Goal: Communication & Community: Answer question/provide support

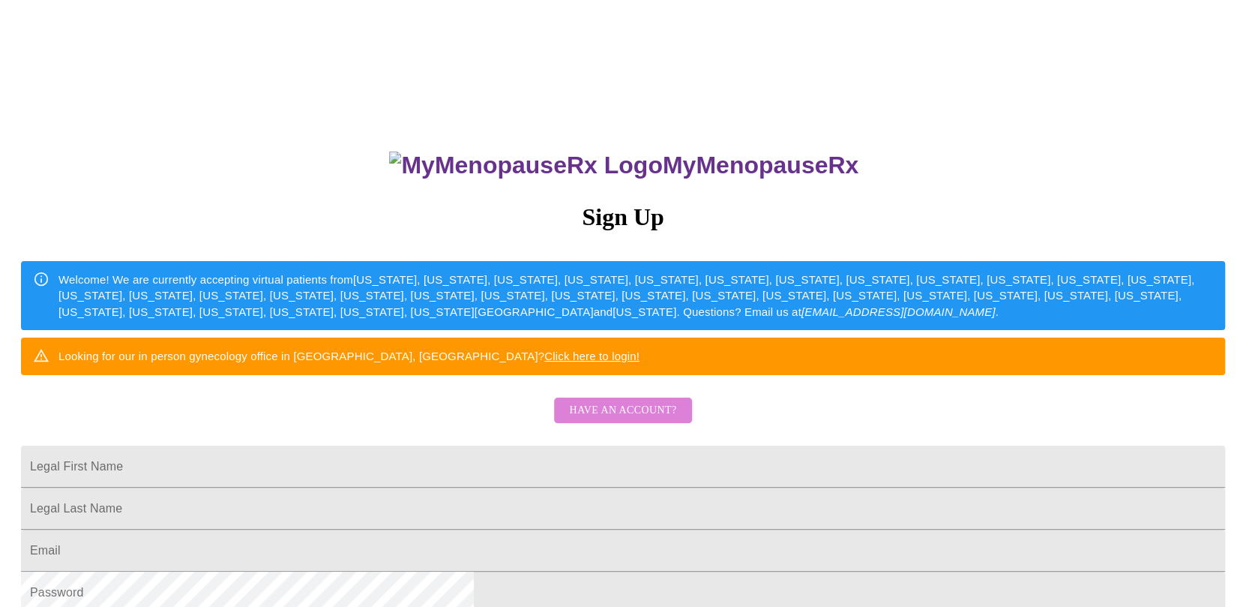
click at [632, 420] on span "Have an account?" at bounding box center [622, 410] width 107 height 19
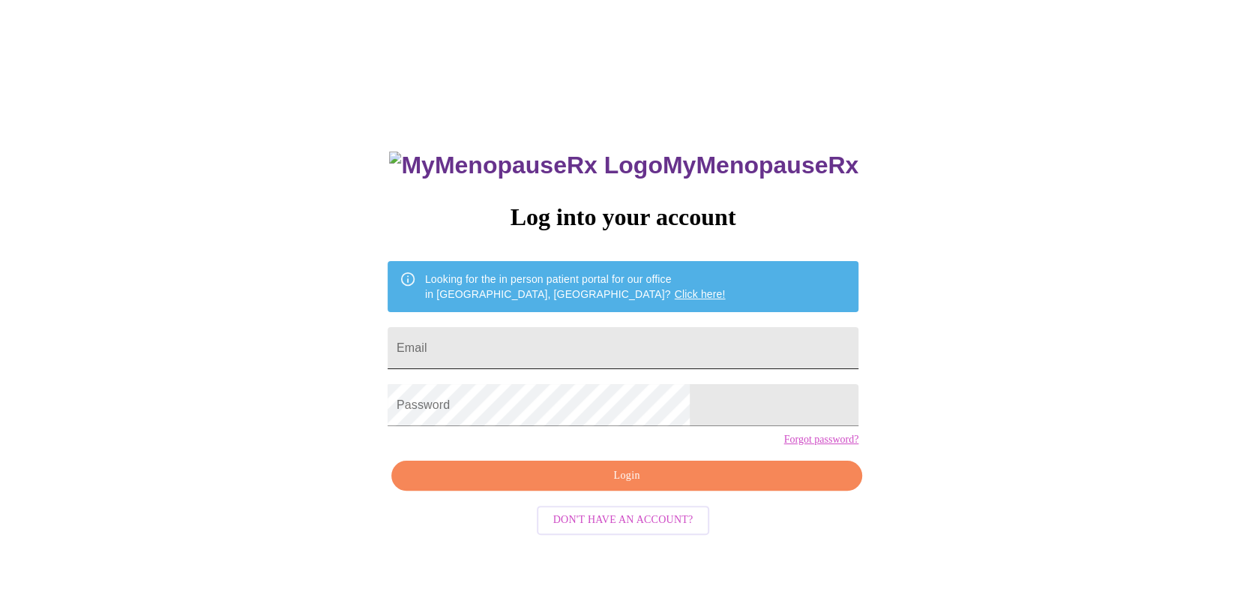
click at [643, 344] on input "Email" at bounding box center [623, 348] width 471 height 42
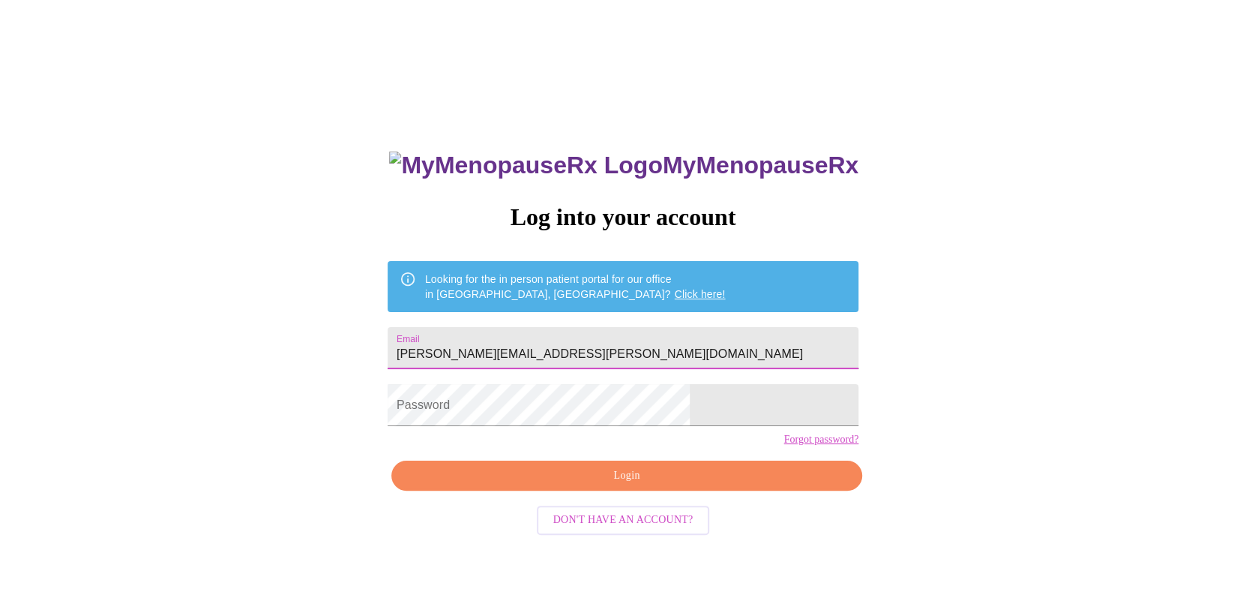
type input "[PERSON_NAME][EMAIL_ADDRESS][PERSON_NAME][DOMAIN_NAME]"
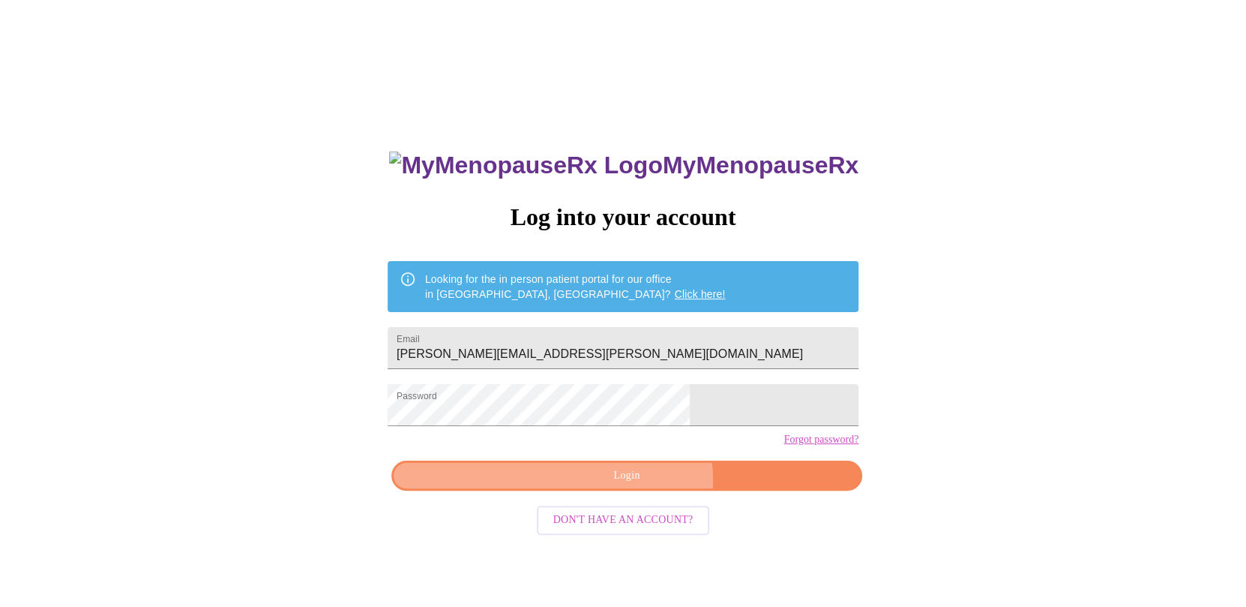
click at [637, 485] on span "Login" at bounding box center [627, 475] width 436 height 19
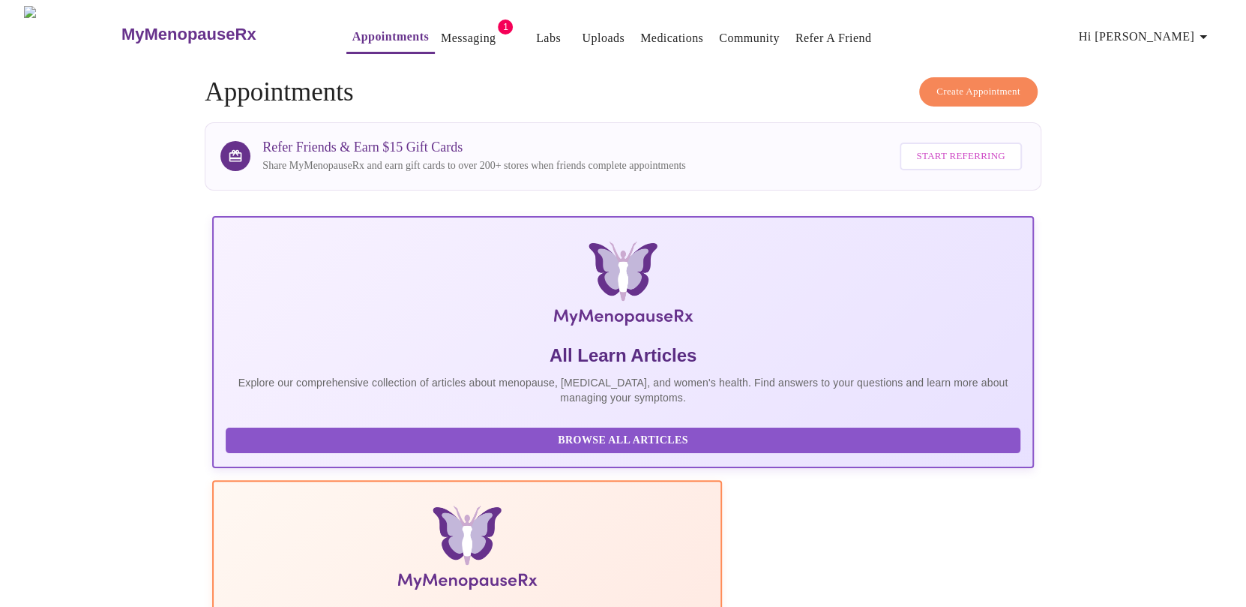
click at [441, 31] on link "Messaging" at bounding box center [468, 38] width 55 height 21
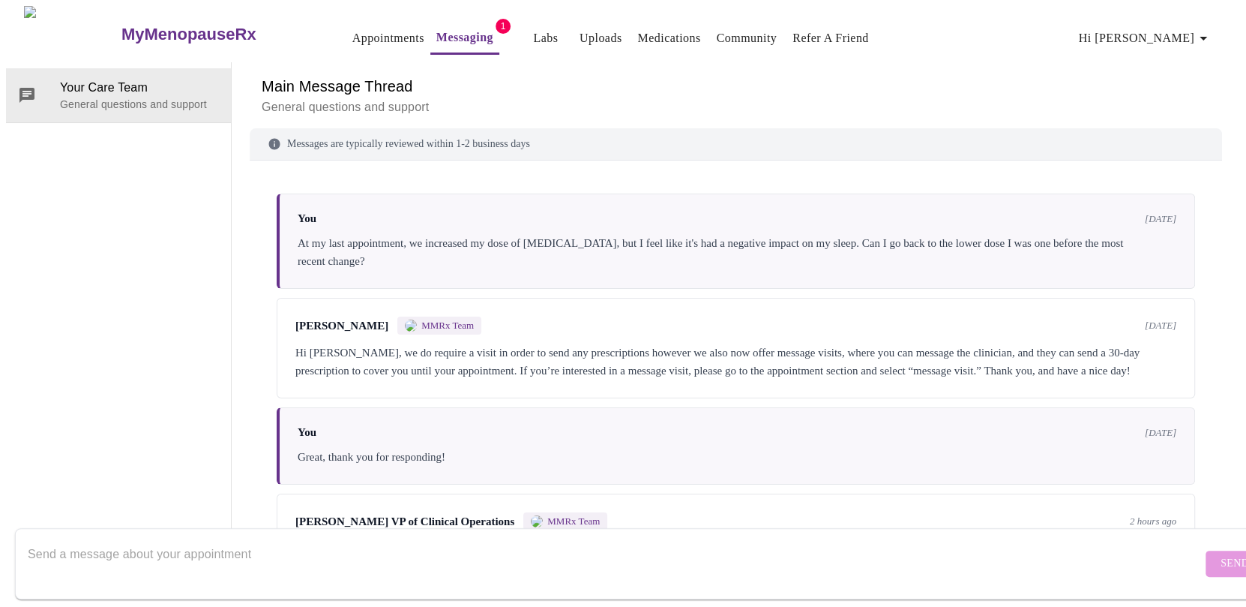
scroll to position [334, 0]
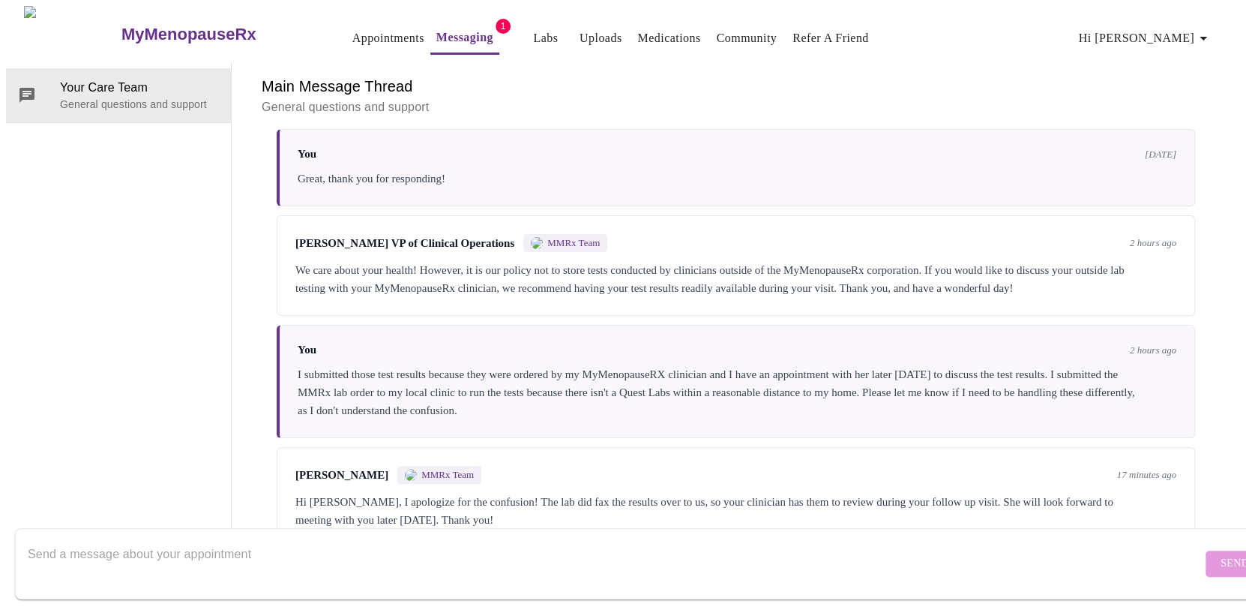
click at [334, 539] on textarea "Send a message about your appointment" at bounding box center [615, 563] width 1174 height 48
type textarea "Great, thank you so much!"
click at [1221, 554] on span "Send" at bounding box center [1235, 563] width 28 height 19
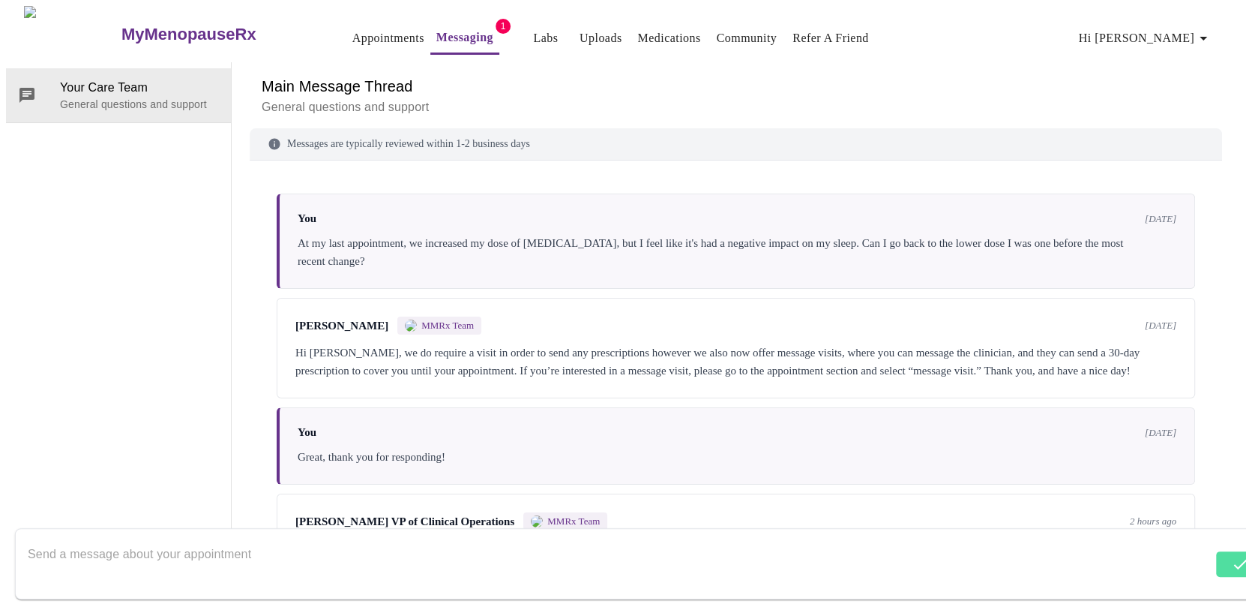
scroll to position [0, 0]
click at [361, 28] on link "Appointments" at bounding box center [388, 38] width 72 height 21
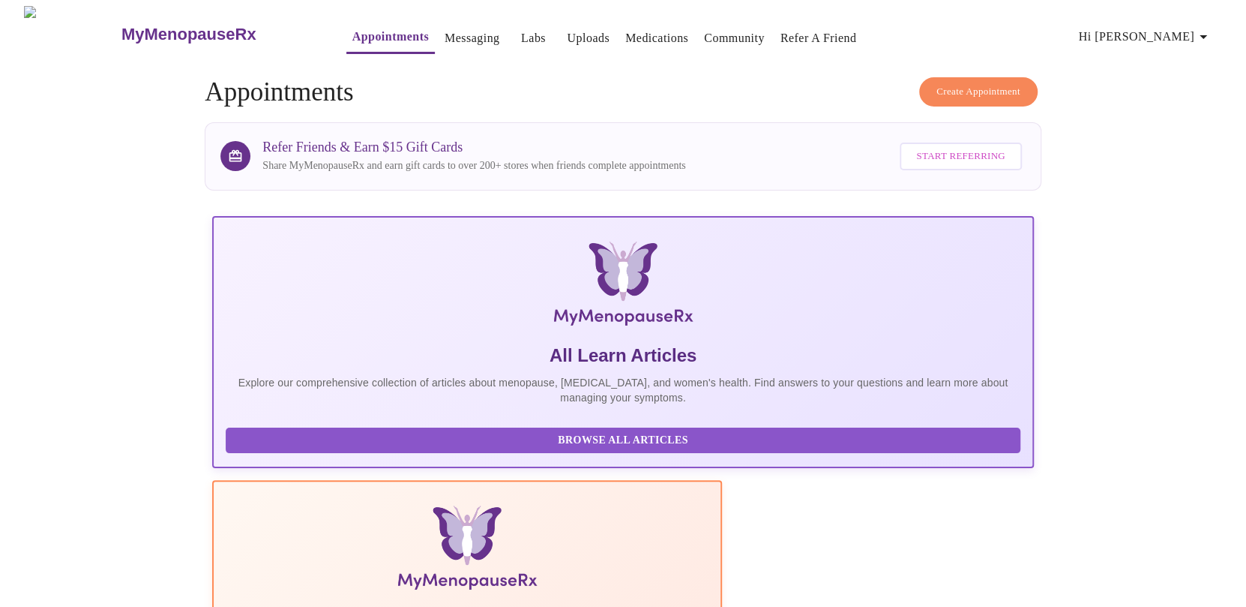
click at [521, 35] on link "Labs" at bounding box center [533, 38] width 25 height 21
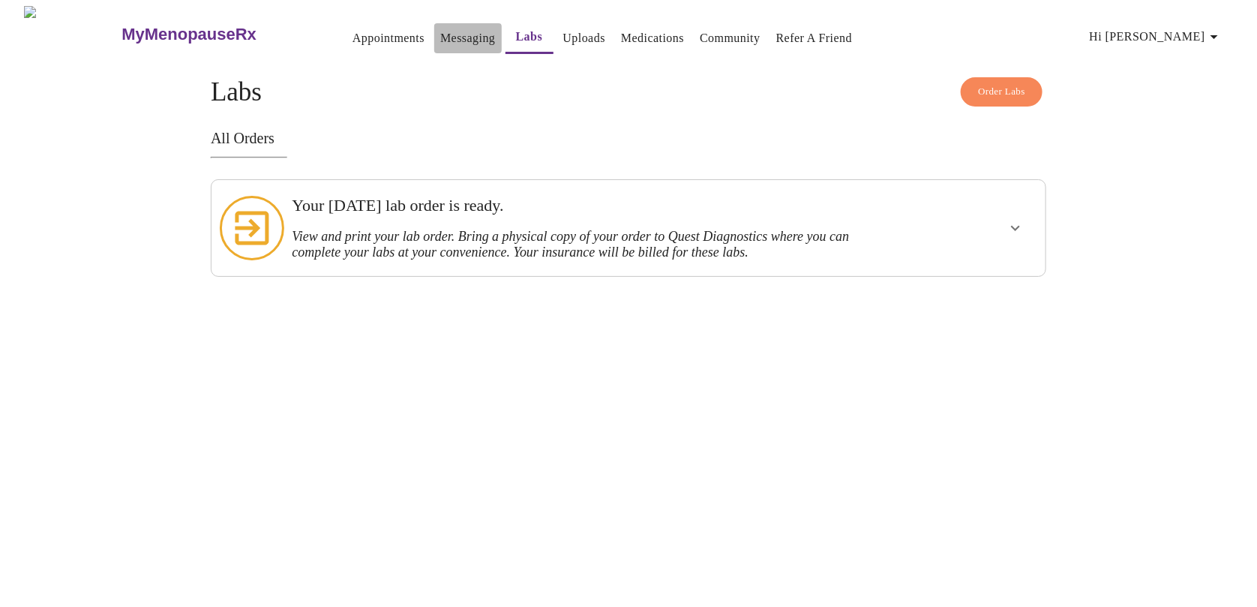
click at [440, 35] on link "Messaging" at bounding box center [467, 38] width 55 height 21
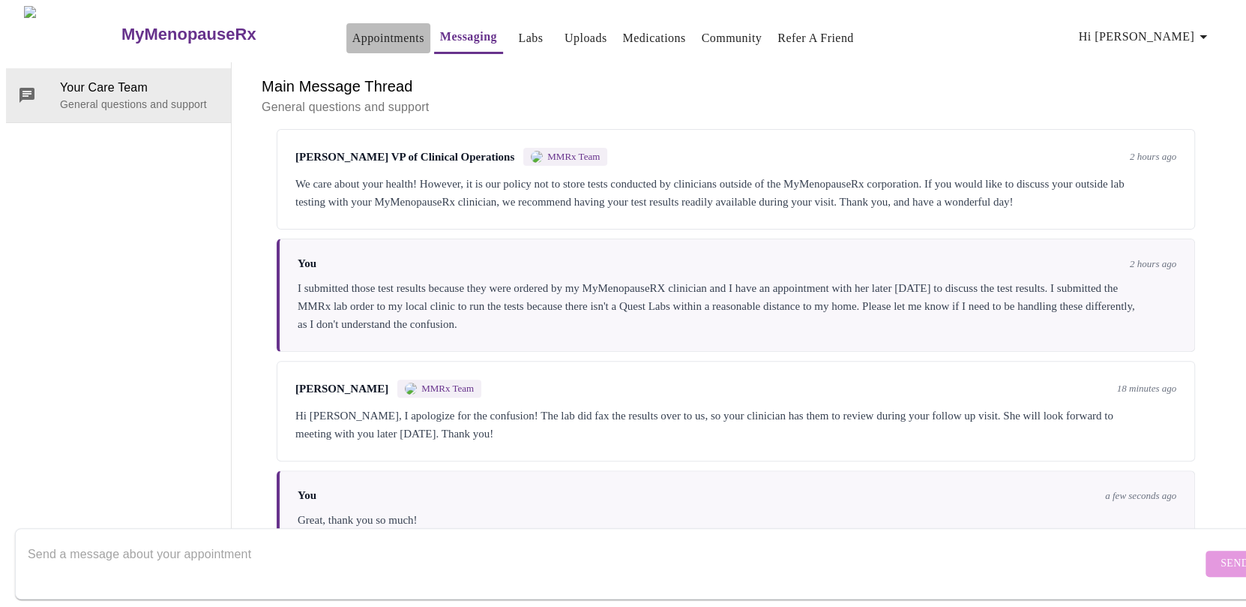
click at [352, 32] on link "Appointments" at bounding box center [388, 38] width 72 height 21
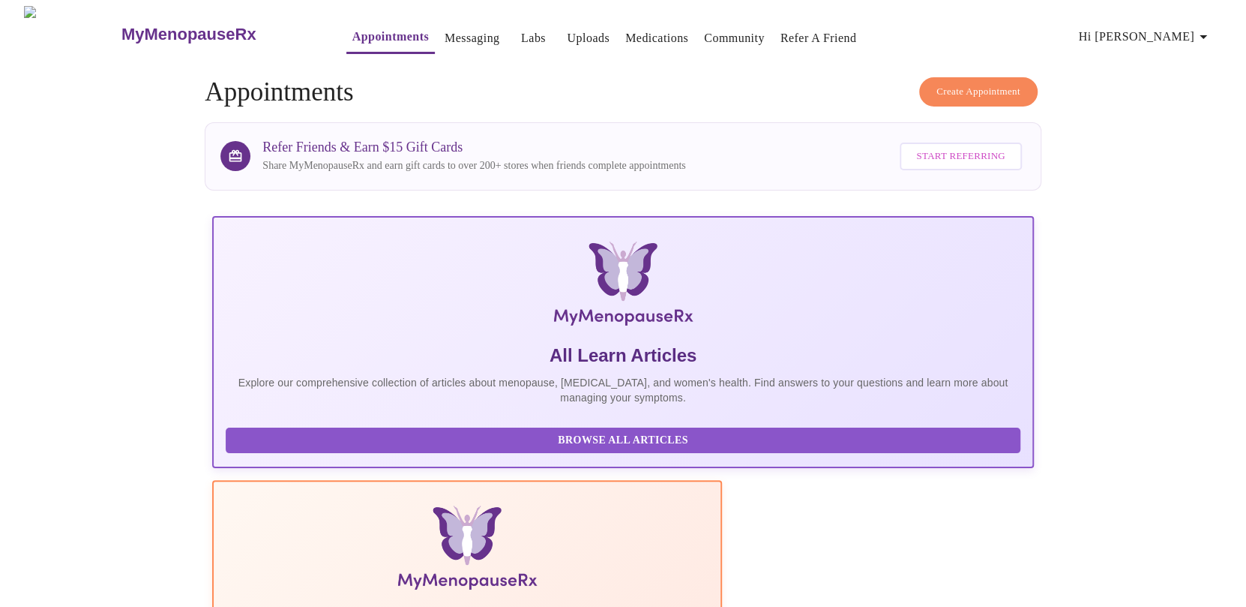
click at [1212, 30] on icon "button" at bounding box center [1203, 37] width 18 height 18
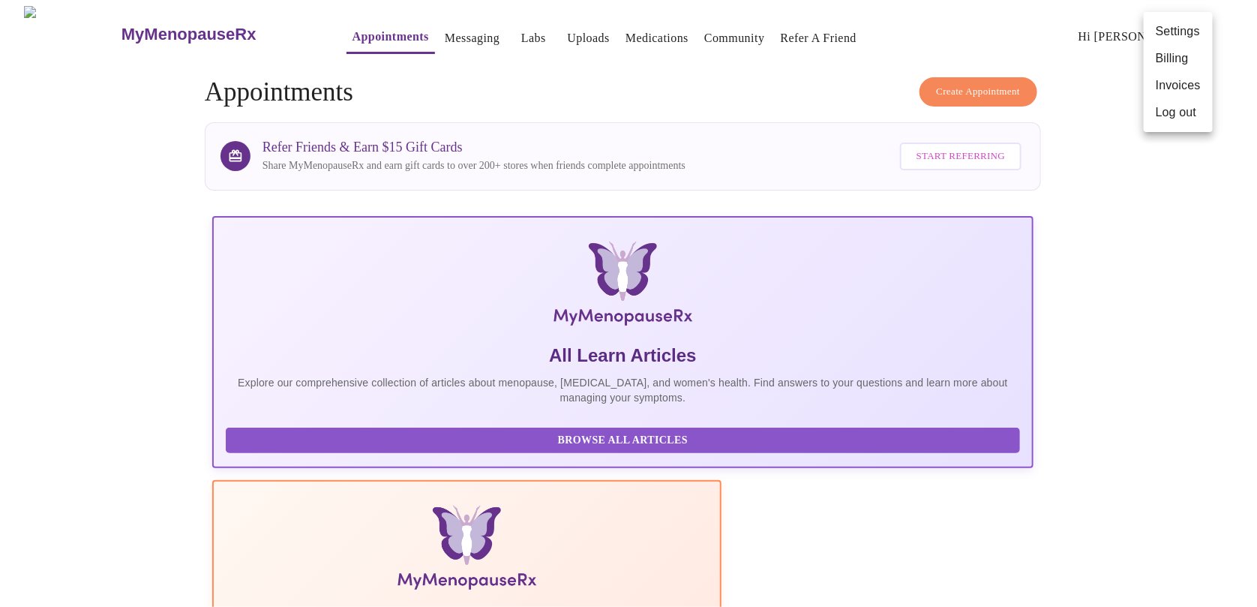
click at [1180, 115] on li "Log out" at bounding box center [1177, 112] width 69 height 27
